Goal: Information Seeking & Learning: Learn about a topic

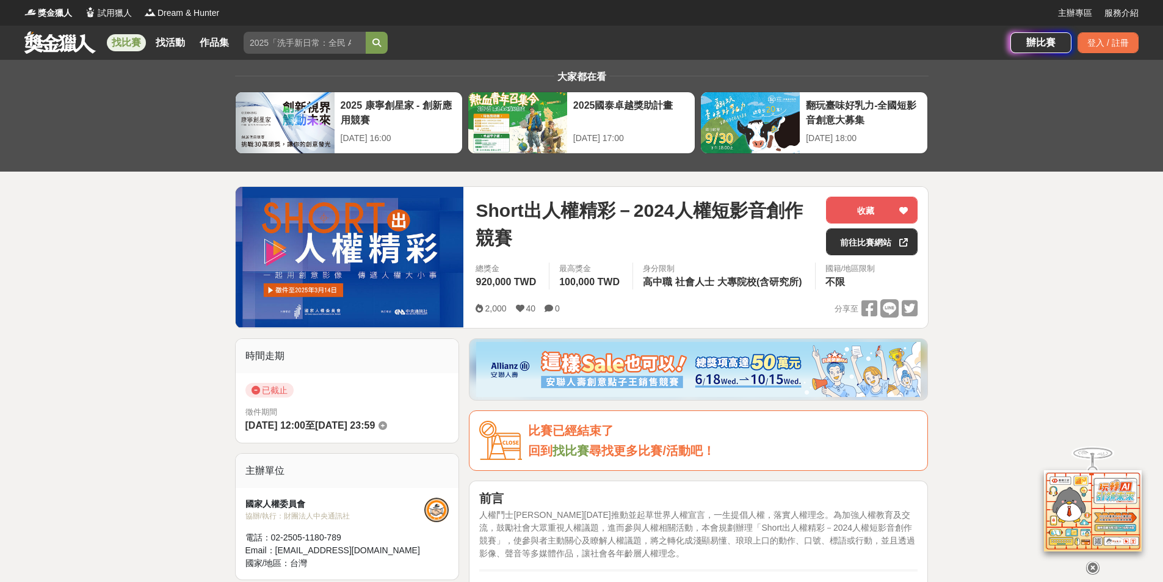
click at [127, 43] on link "找比賽" at bounding box center [126, 42] width 39 height 17
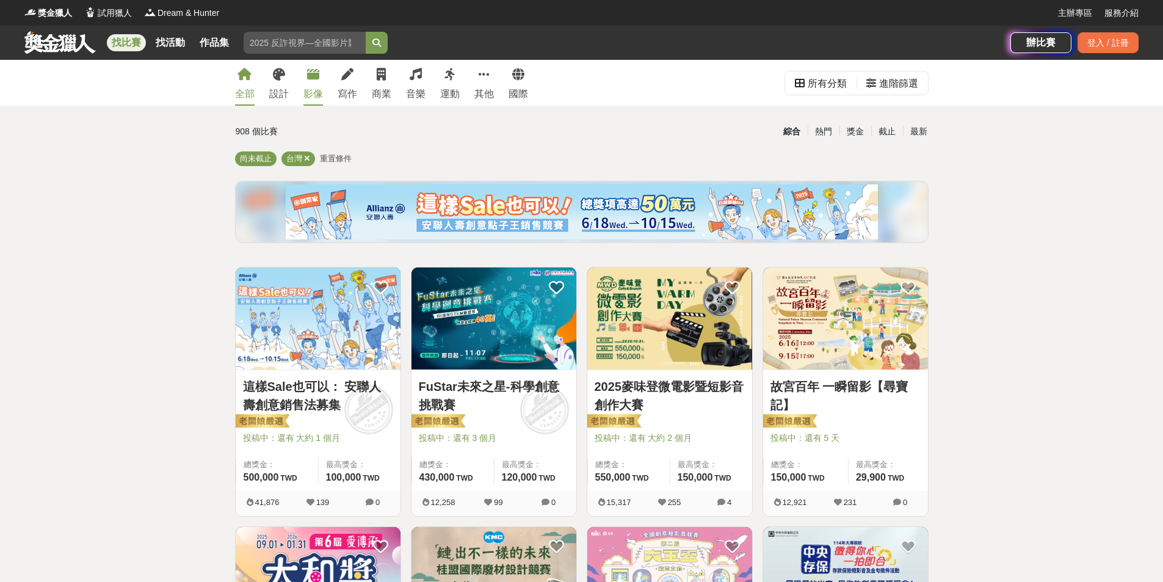
click at [311, 90] on div "影像" at bounding box center [313, 94] width 20 height 15
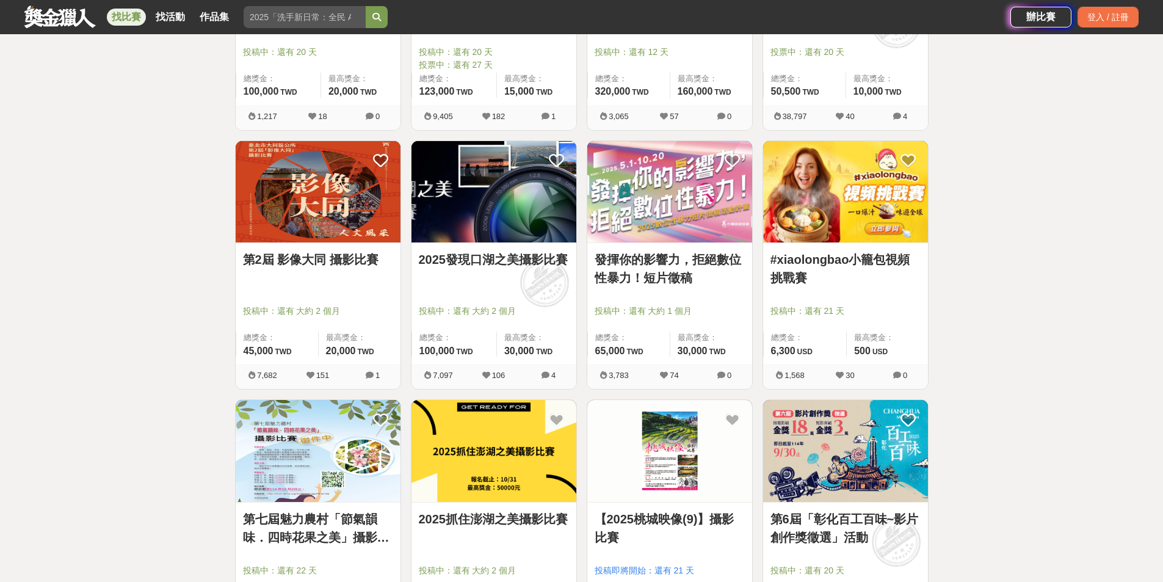
scroll to position [1404, 0]
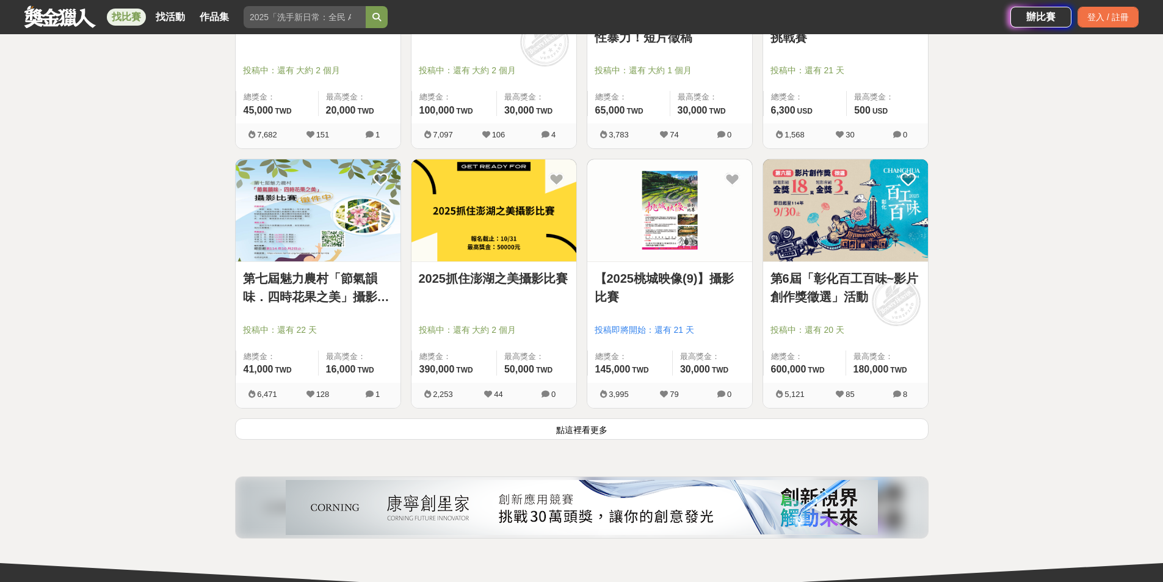
click at [609, 430] on button "點這裡看更多" at bounding box center [582, 428] width 694 height 21
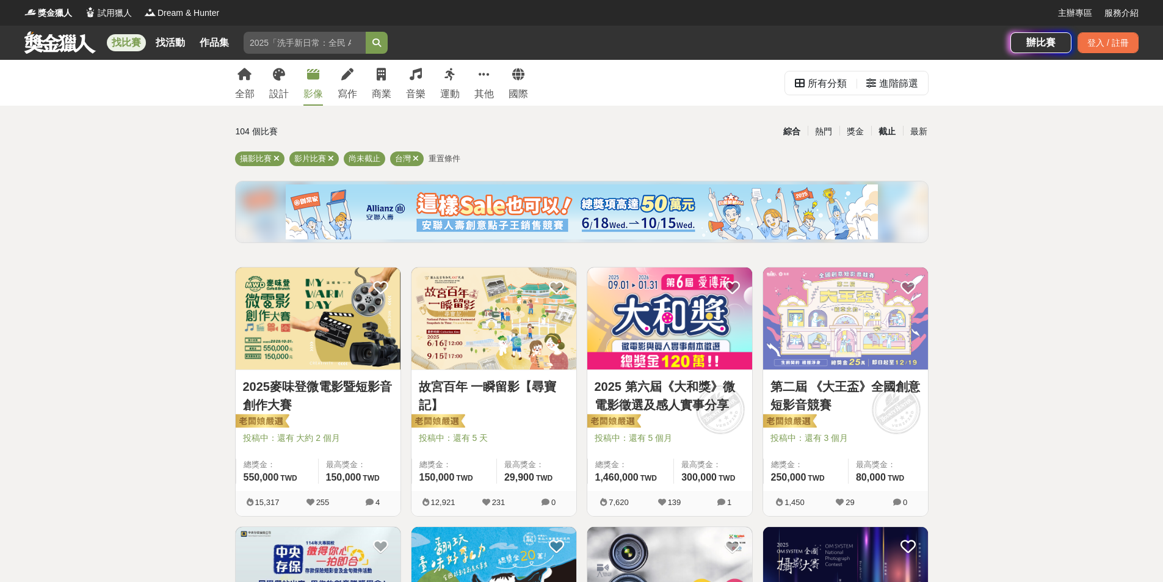
click at [888, 132] on div "截止" at bounding box center [887, 131] width 32 height 21
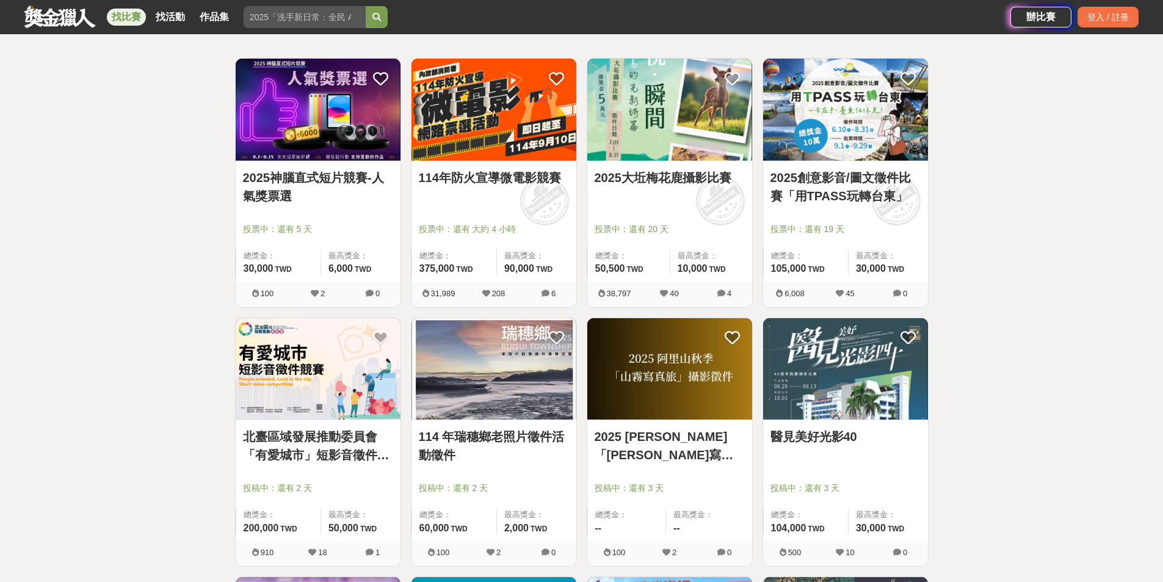
scroll to position [305, 0]
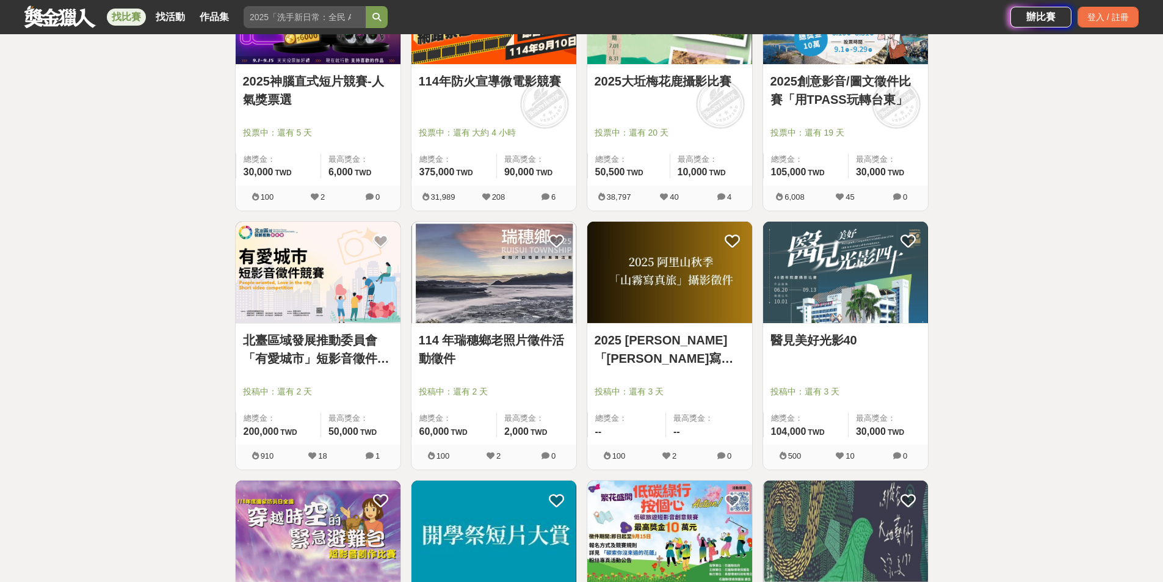
click at [321, 269] on img at bounding box center [318, 273] width 165 height 102
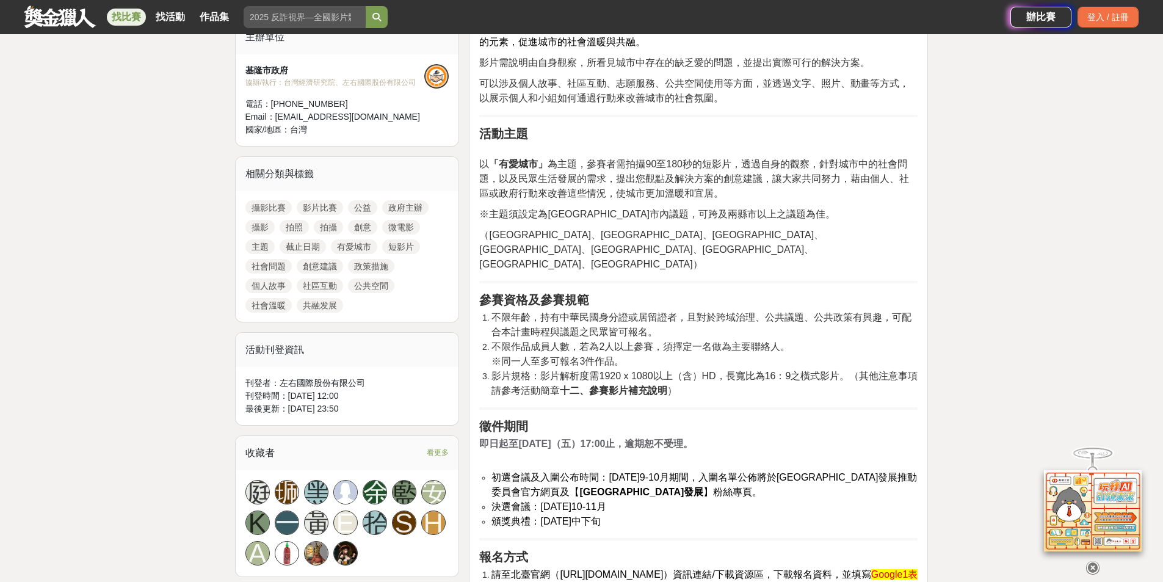
scroll to position [611, 0]
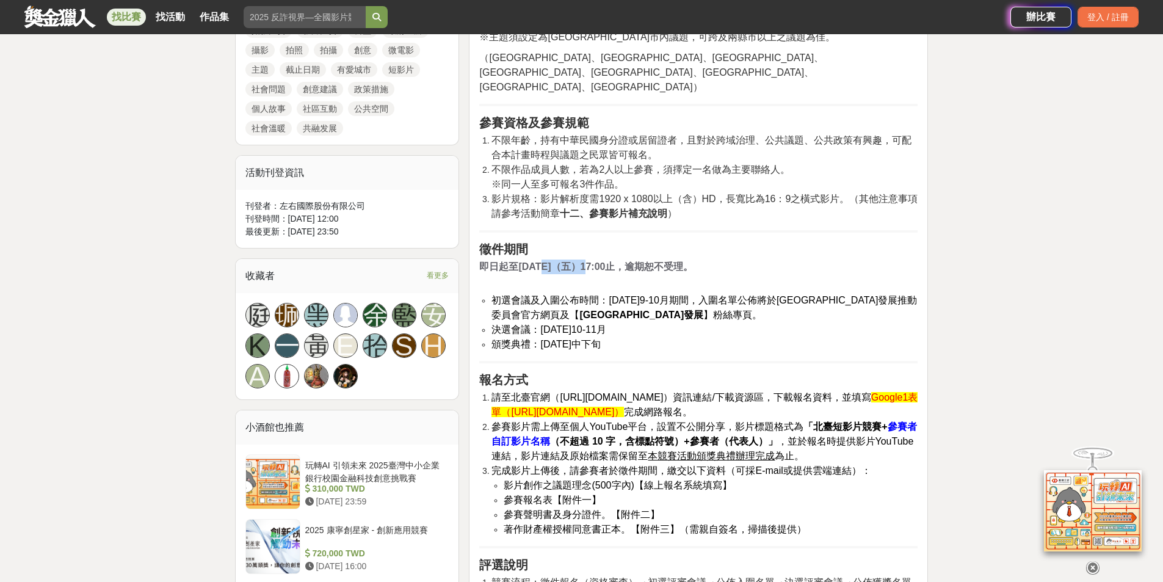
drag, startPoint x: 550, startPoint y: 238, endPoint x: 597, endPoint y: 238, distance: 46.4
click at [597, 261] on strong "即日起至[DATE]（五）17:00止，逾期恕不受理。" at bounding box center [586, 266] width 214 height 10
click at [680, 293] on li "初選會議及入圍公布時間：[DATE]9-10月期間，入圍名單公佈將於[GEOGRAPHIC_DATA]發展推動委員會官方網頁及【 北臺區域發展 】粉絲專頁。" at bounding box center [705, 307] width 426 height 29
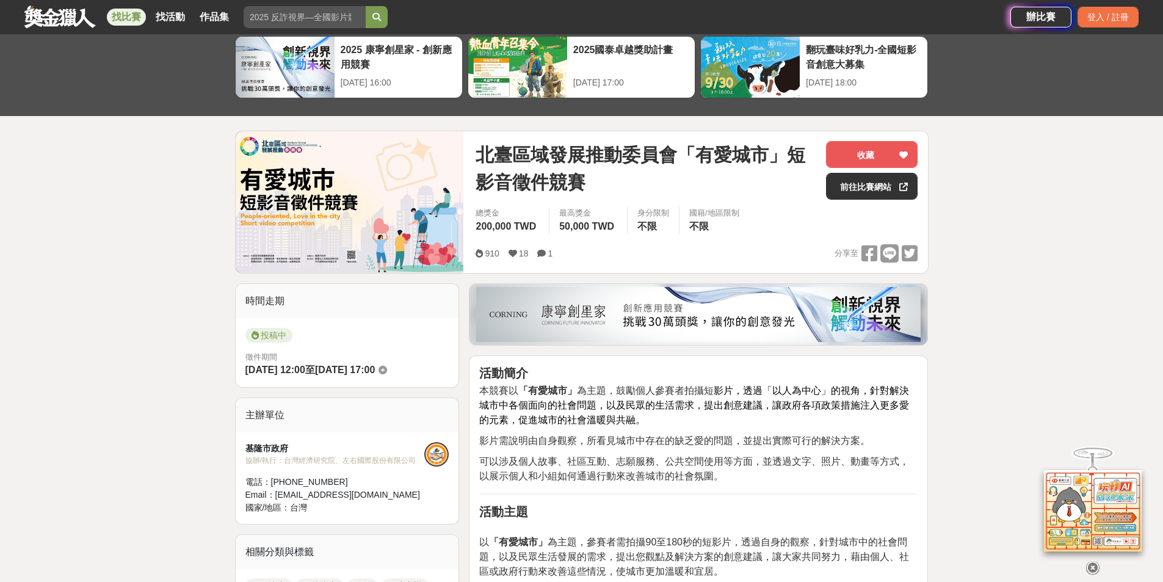
scroll to position [0, 0]
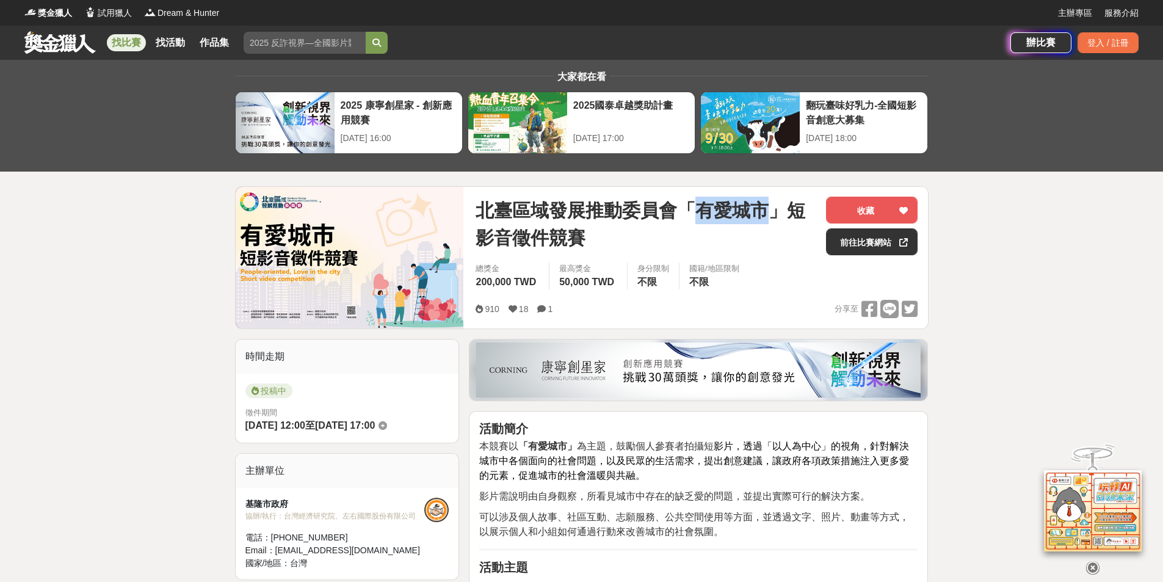
drag, startPoint x: 691, startPoint y: 214, endPoint x: 765, endPoint y: 213, distance: 73.9
click at [765, 213] on span "北臺區域發展推動委員會「有愛城市」短影音徵件競賽" at bounding box center [646, 224] width 341 height 55
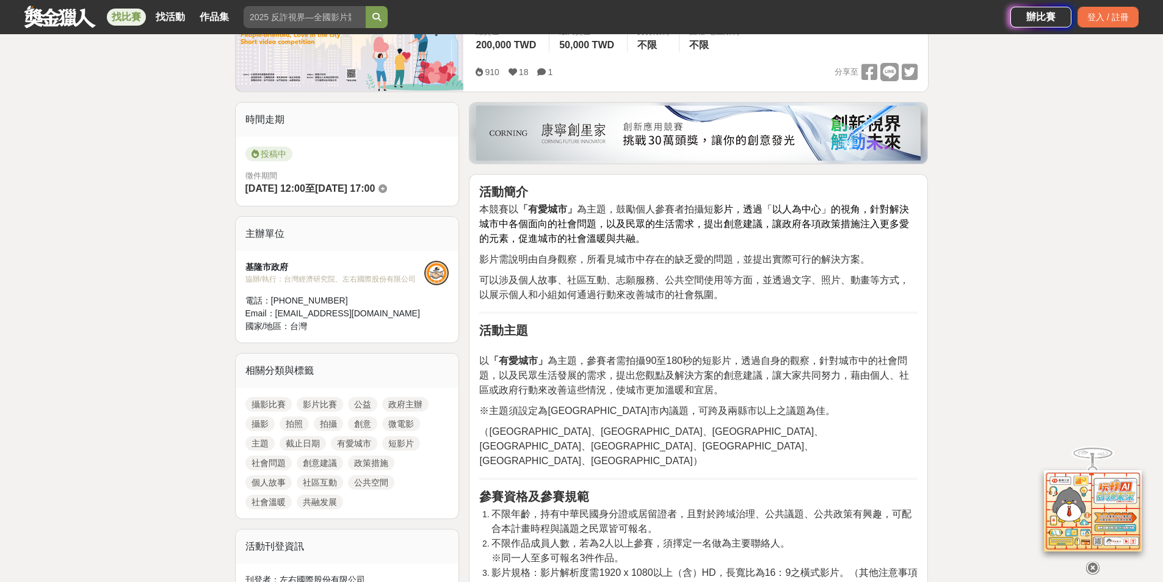
scroll to position [305, 0]
